Goal: Task Accomplishment & Management: Complete application form

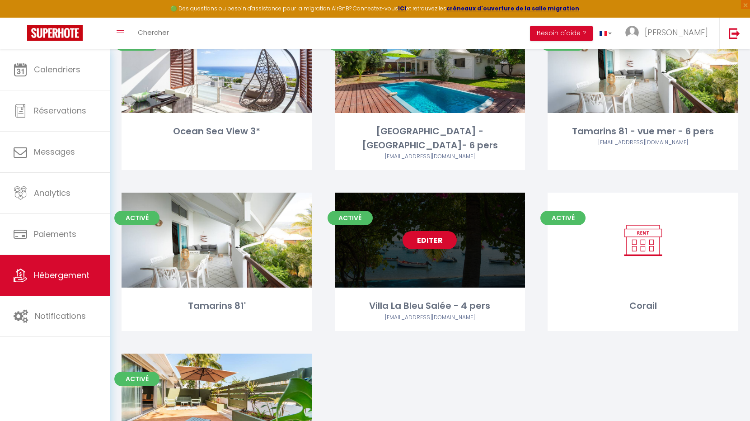
scroll to position [873, 0]
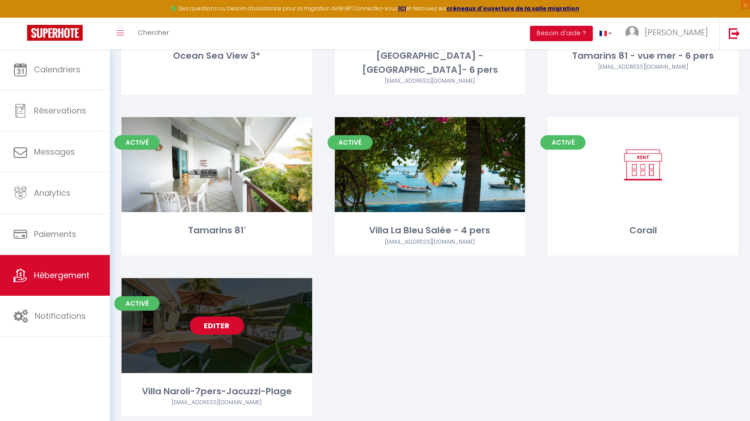
click at [201, 316] on link "Editer" at bounding box center [217, 325] width 54 height 18
select select "3"
select select "2"
select select "1"
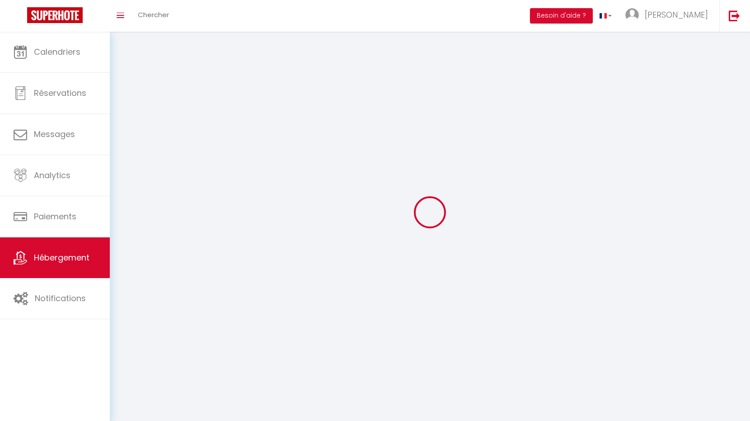
select select
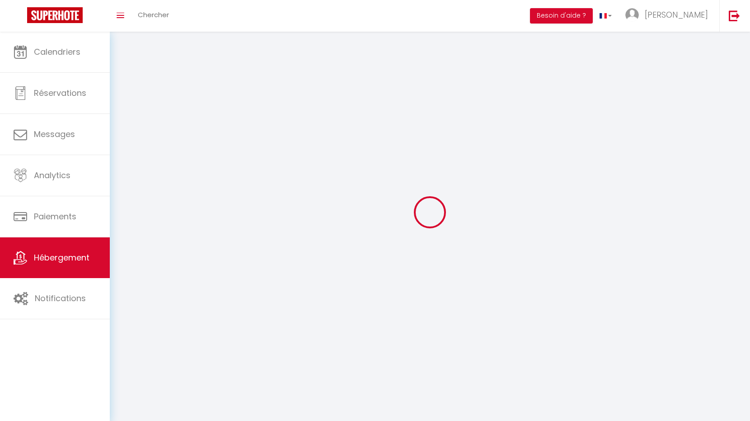
select select
checkbox input "false"
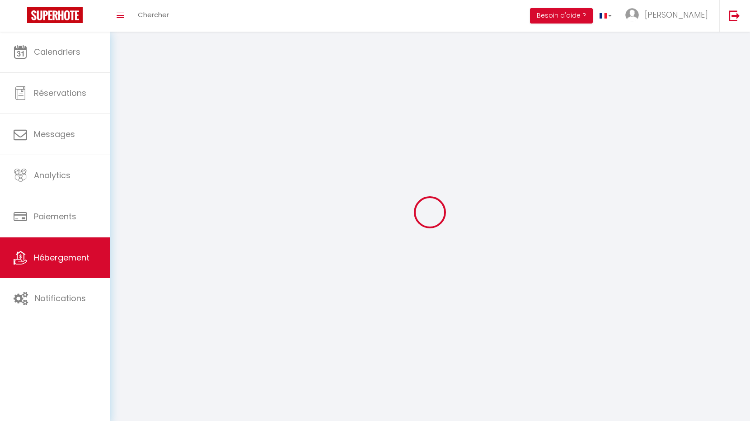
checkbox input "false"
select select
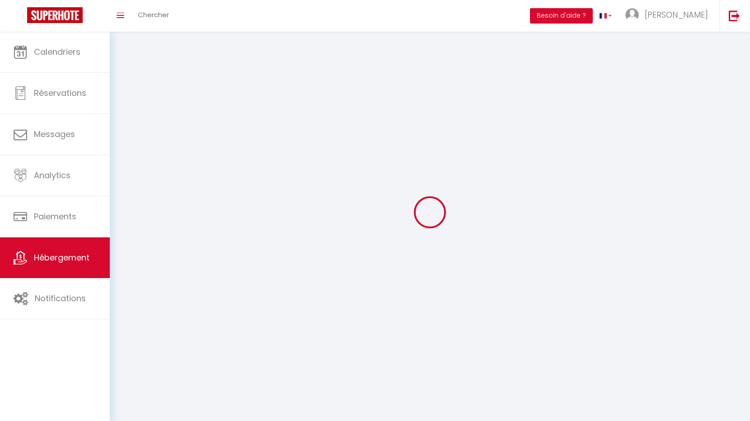
select select
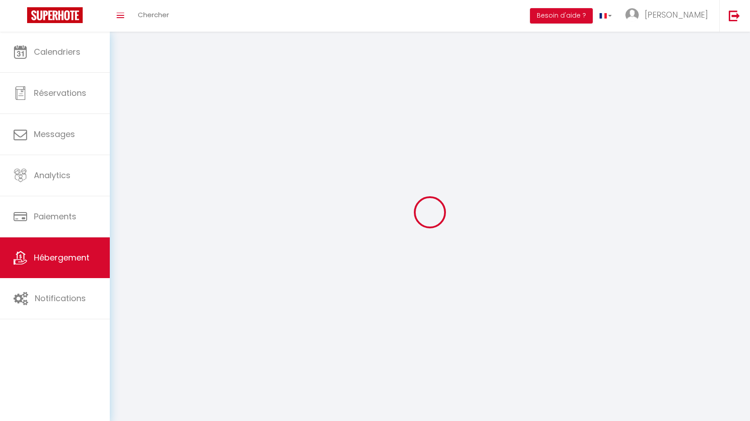
select select
checkbox input "false"
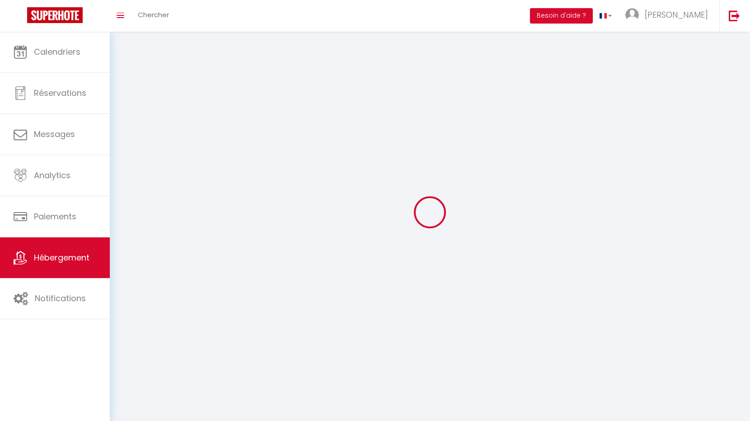
select select
select select "28"
select select
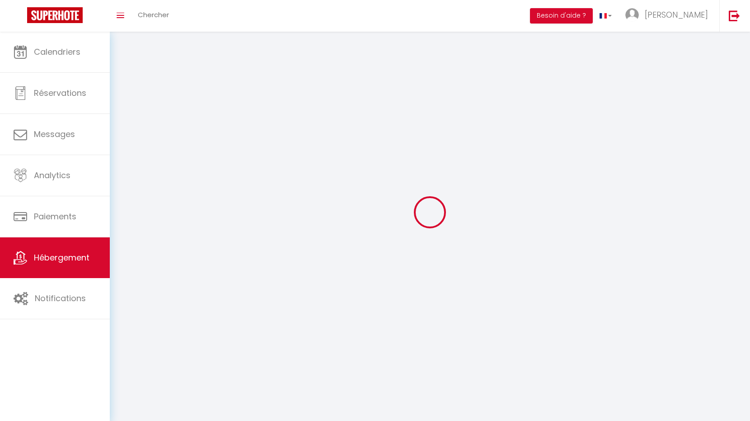
select select
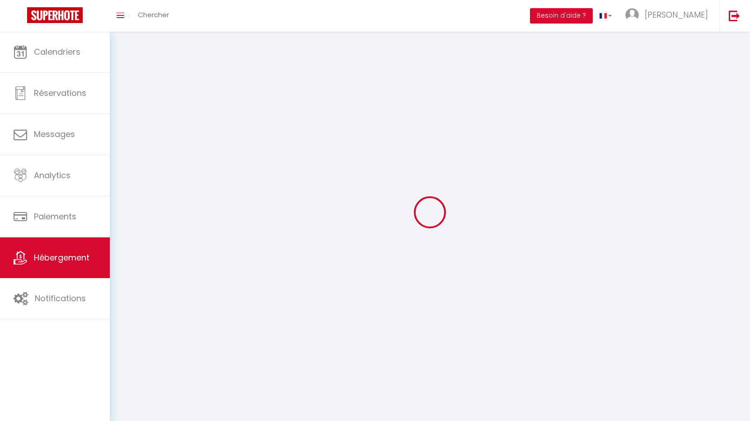
checkbox input "false"
select select
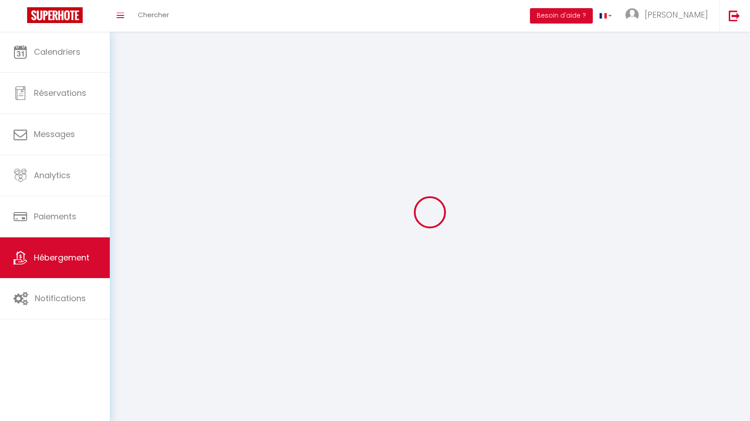
select select
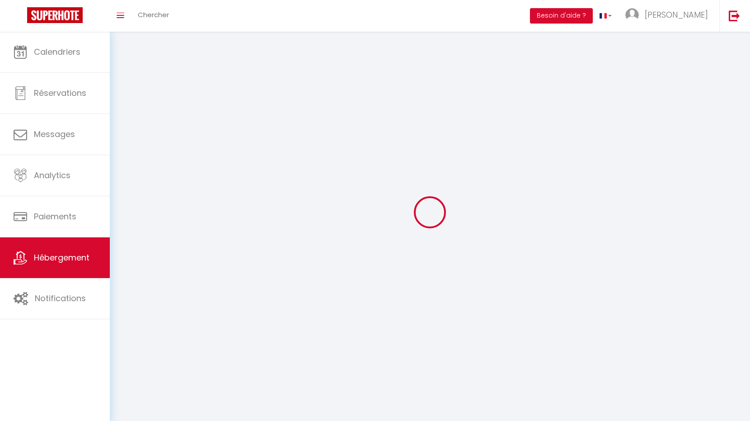
select select
checkbox input "false"
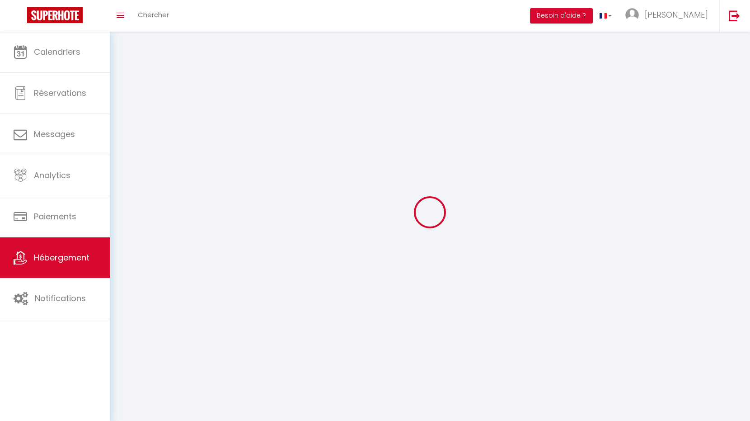
checkbox input "false"
select select
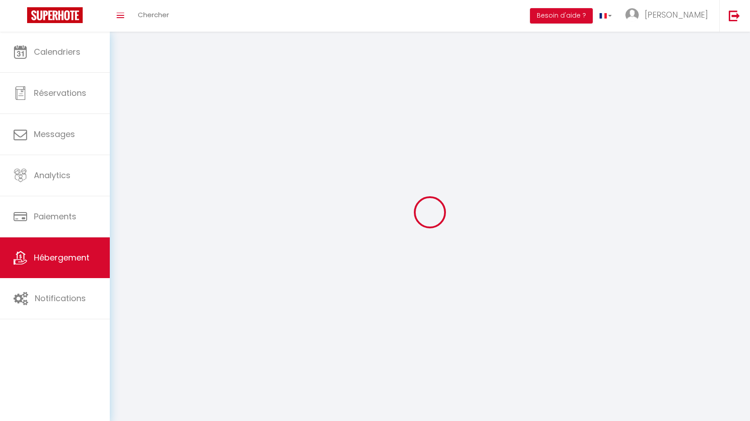
select select
checkbox input "false"
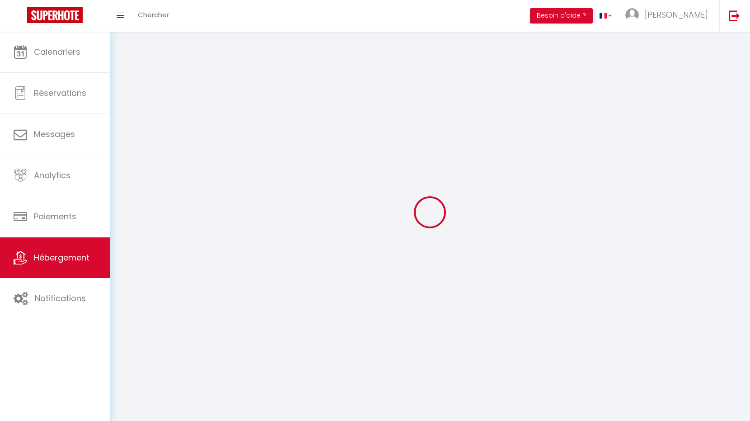
checkbox input "false"
select select
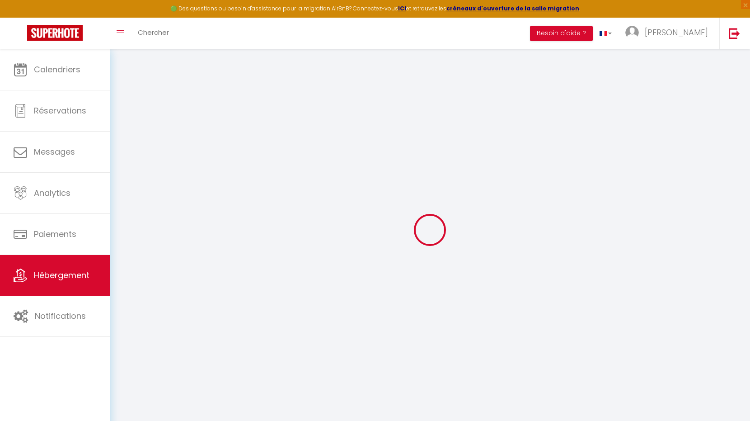
select select
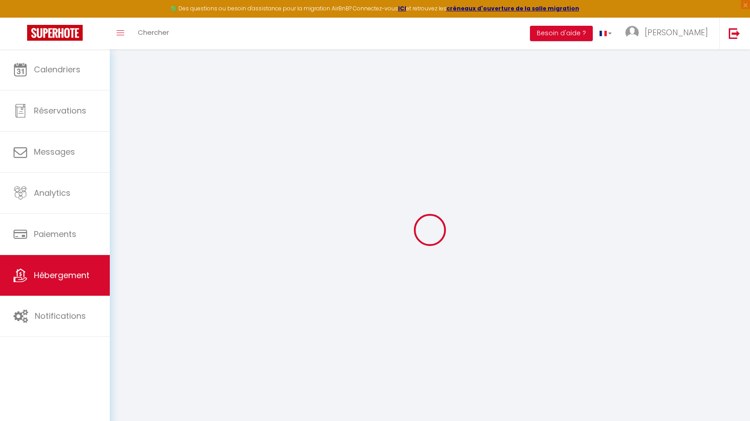
select select
checkbox input "false"
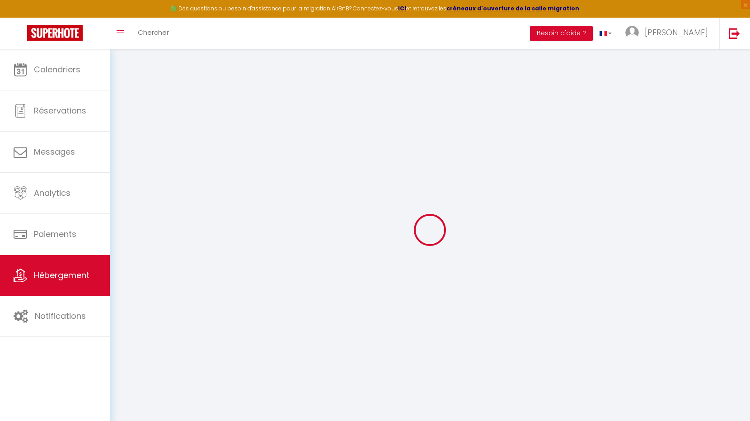
select select
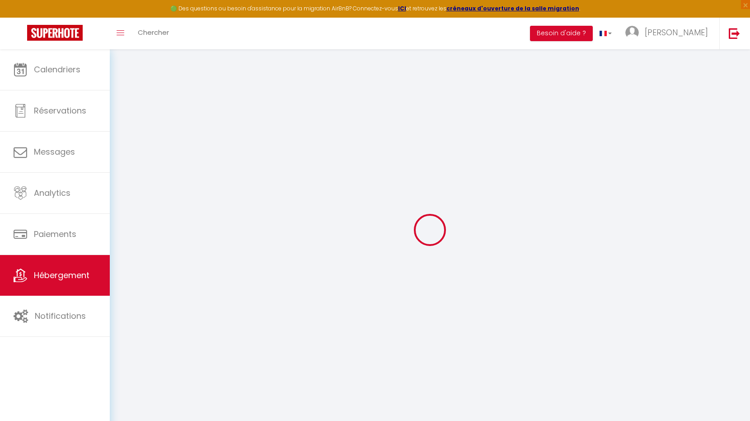
select select
checkbox input "false"
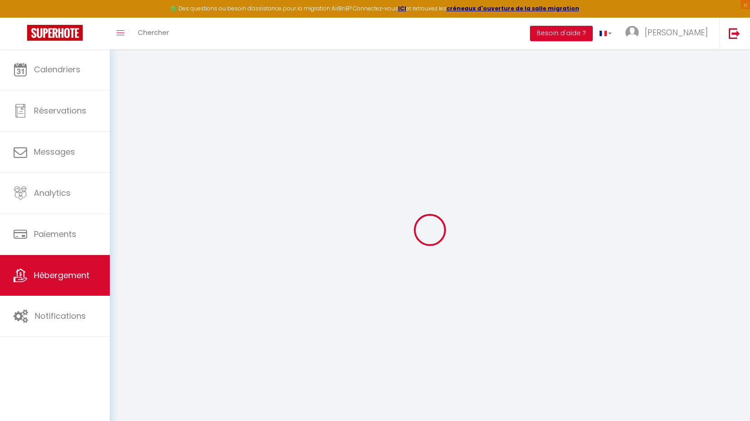
checkbox input "false"
select select
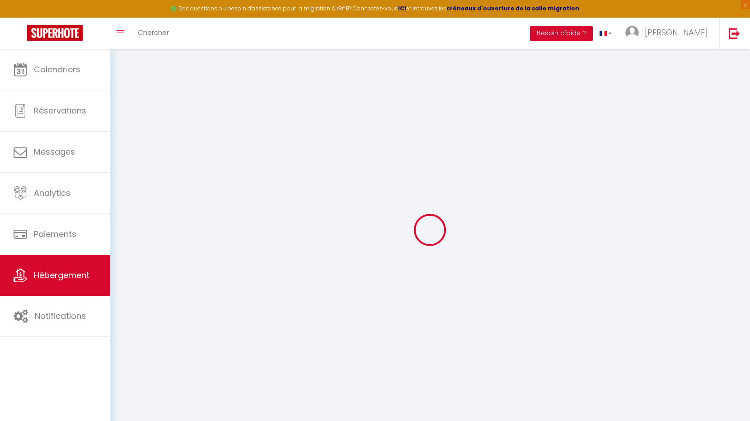
select select
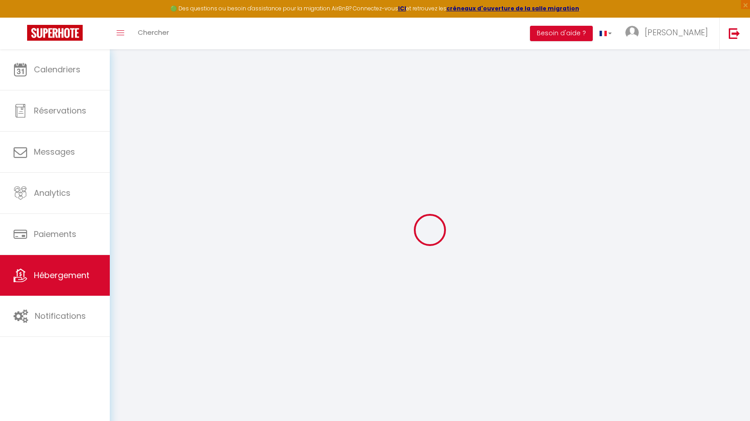
checkbox input "false"
select select
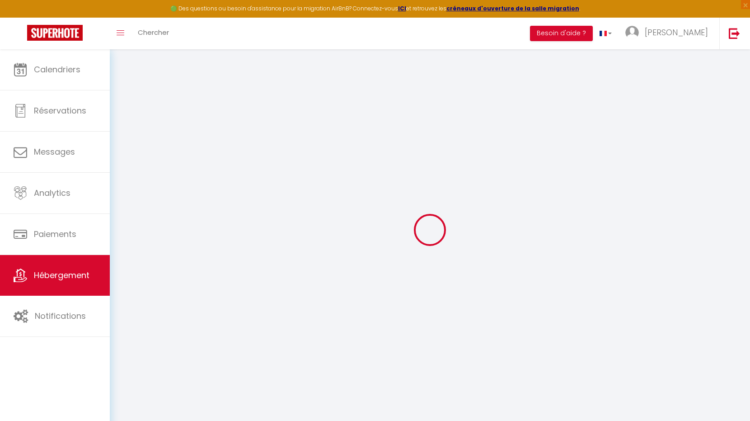
select select
type input "Oups ! Les dates sélectionnées sont indisponibles."
type textarea "Parfois le minimum de nuit ne correspond pas à votre recherche, n'hésitez pas à…"
type input "-21.0969299"
type input "55.2413794"
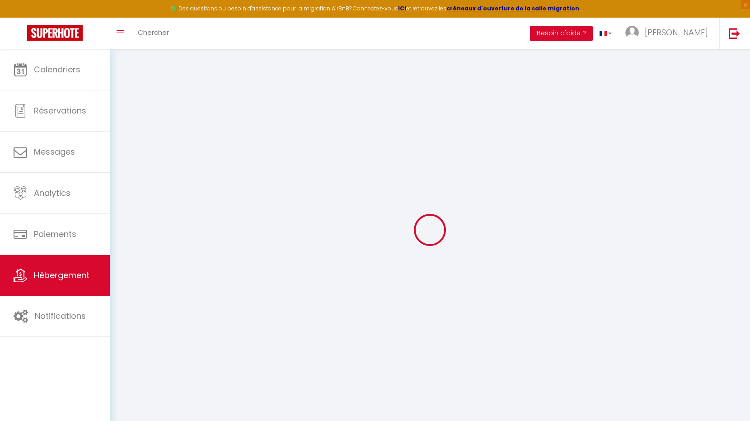
checkbox input "true"
checkbox input "false"
checkbox input "true"
type input "25"
select select
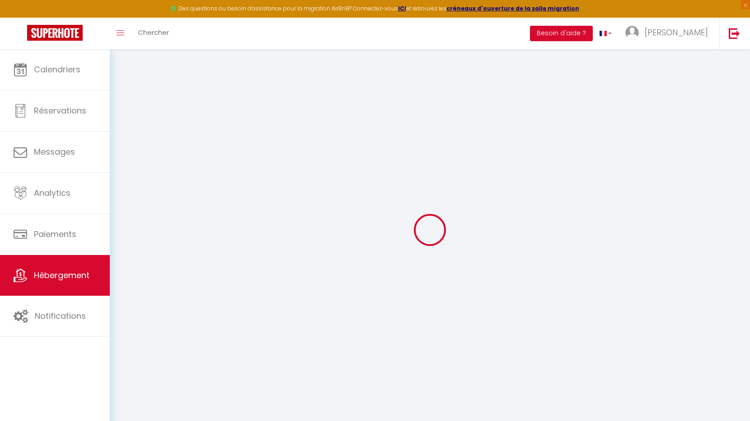
checkbox input "false"
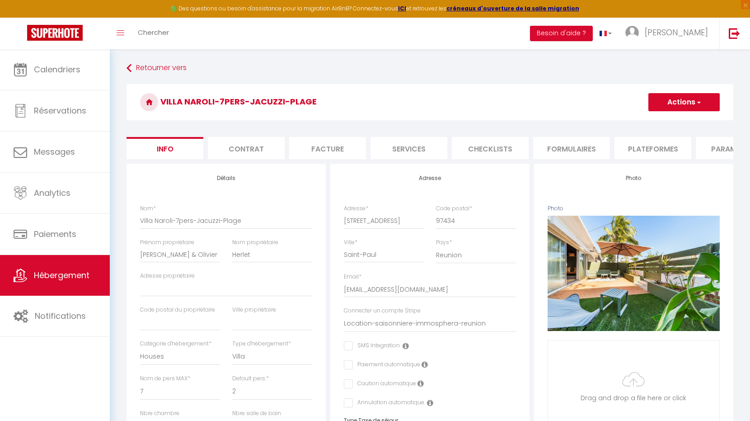
select select
checkbox input "false"
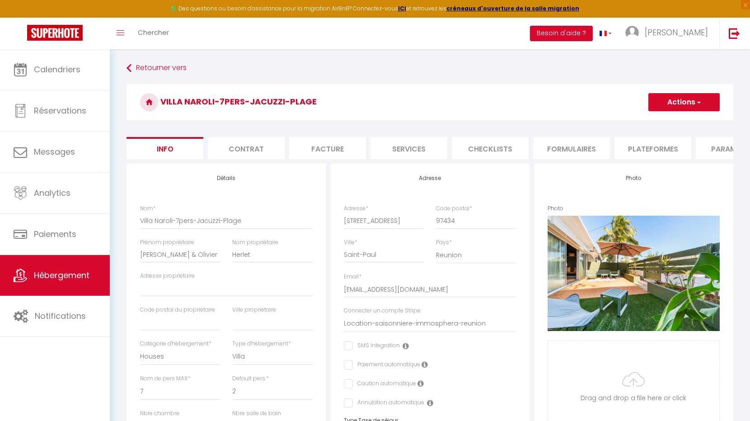
scroll to position [0, 207]
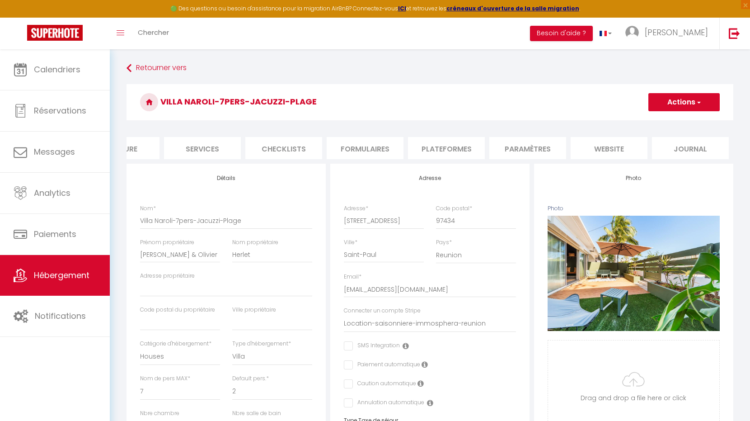
click at [603, 143] on li "website" at bounding box center [609, 148] width 77 height 22
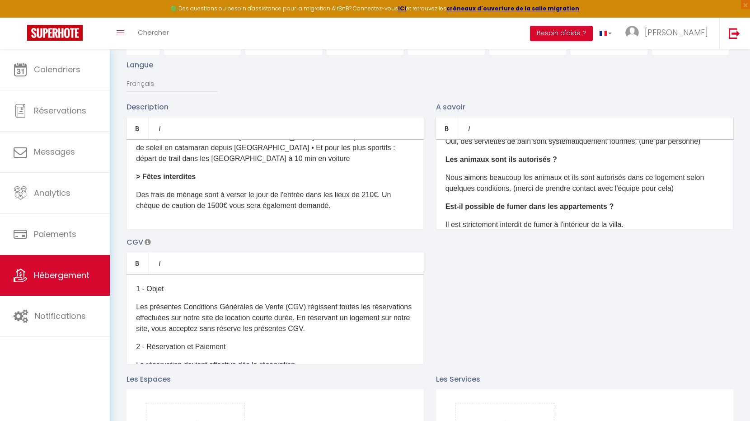
scroll to position [88, 0]
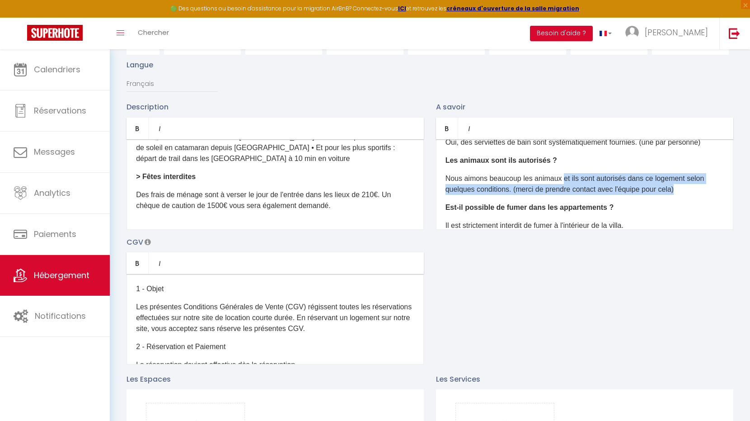
drag, startPoint x: 680, startPoint y: 190, endPoint x: 562, endPoint y: 180, distance: 118.9
click at [562, 180] on p "Nous aimons beaucoup les animaux et ils sont autorisés dans ce logement selon q…" at bounding box center [585, 184] width 278 height 22
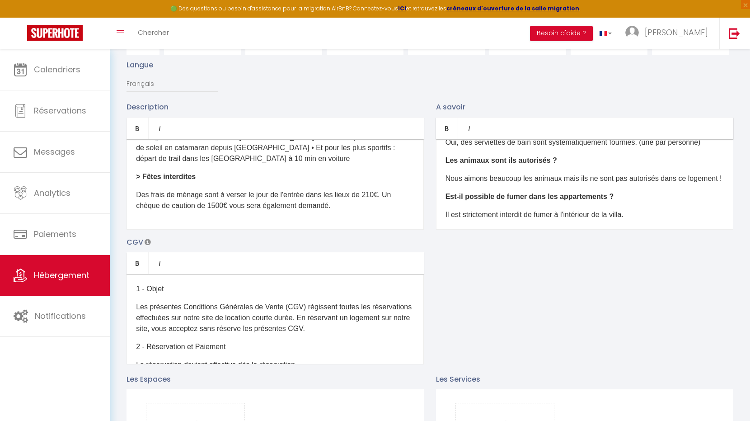
scroll to position [0, 0]
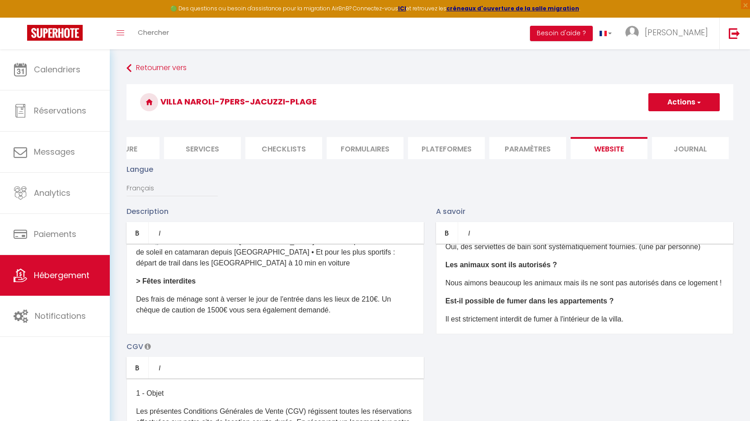
click at [684, 97] on button "Actions" at bounding box center [684, 102] width 71 height 18
click at [674, 118] on input "Enregistrer" at bounding box center [673, 122] width 33 height 9
checkbox input "true"
checkbox input "false"
checkbox input "true"
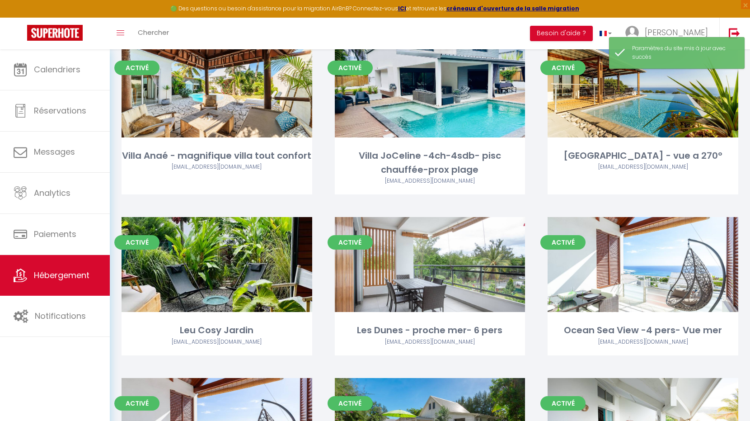
scroll to position [873, 0]
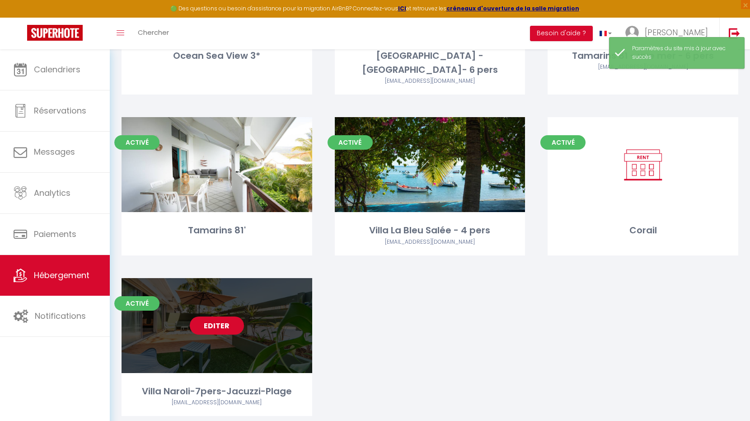
click at [219, 316] on link "Editer" at bounding box center [217, 325] width 54 height 18
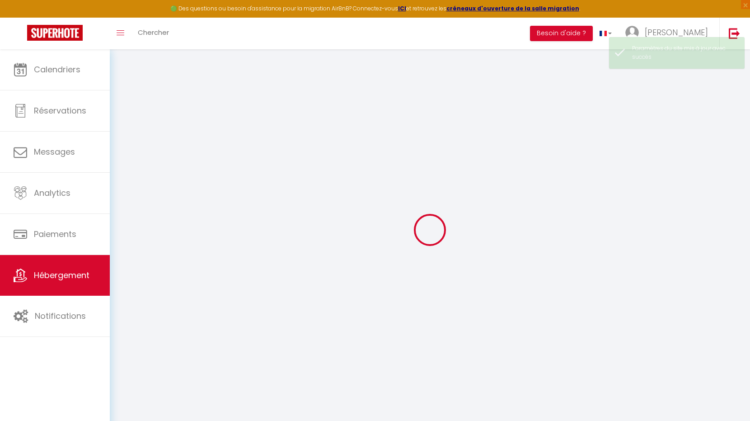
select select "villa"
select select "22792"
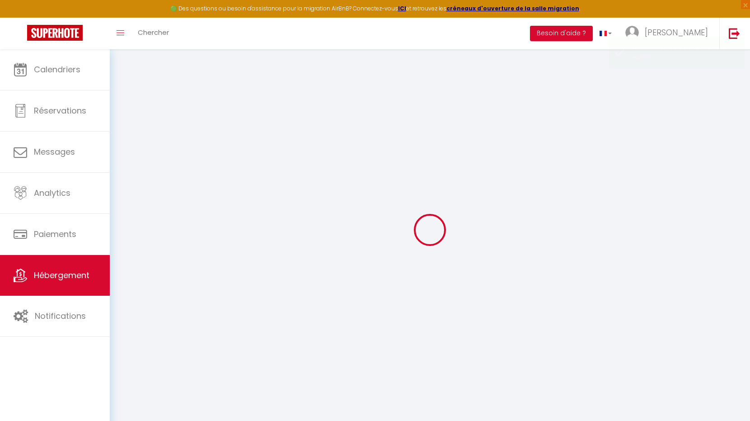
select select
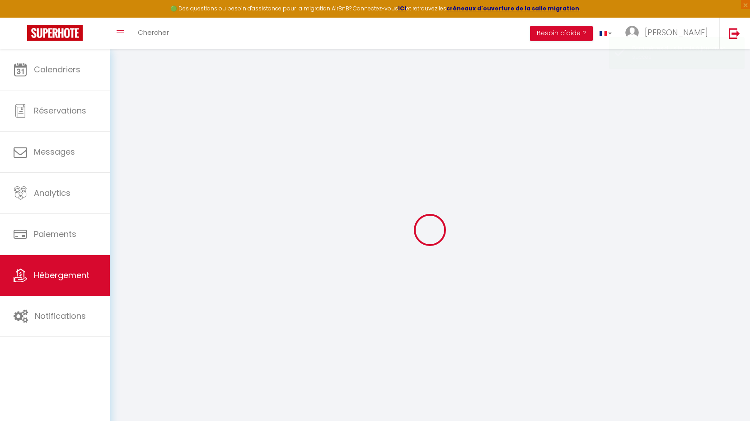
checkbox input "false"
select select
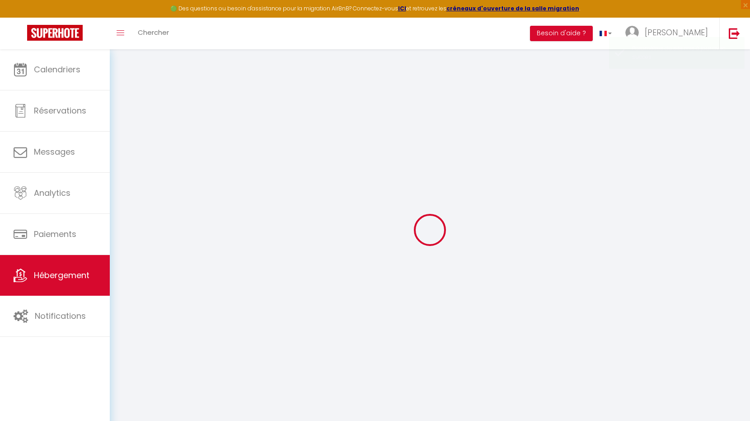
select select
checkbox input "false"
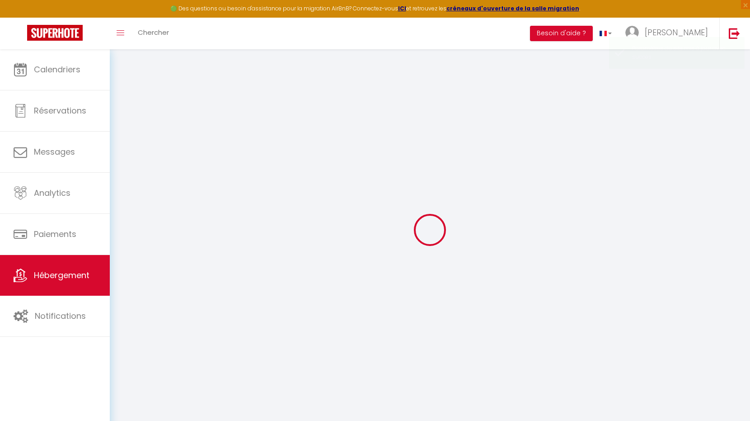
checkbox input "false"
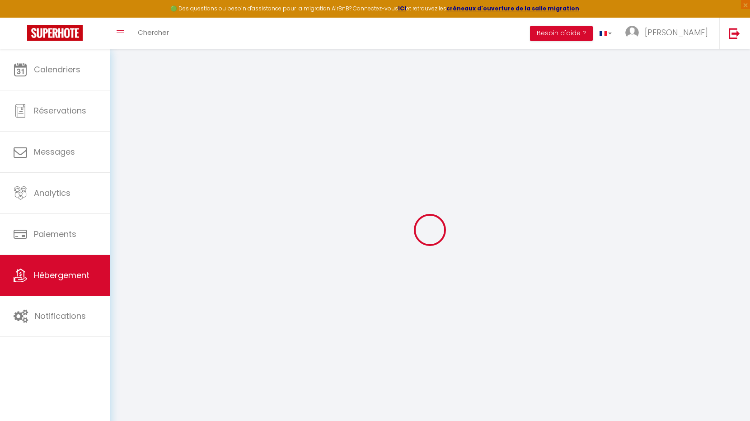
checkbox input "false"
select select "15:00"
select select
select select "10:00"
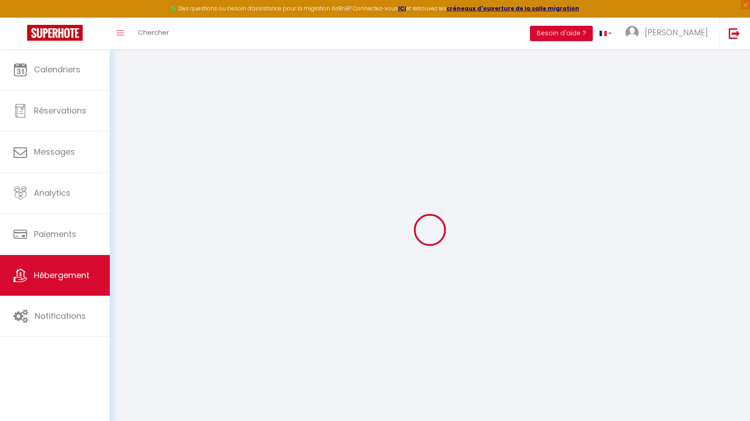
select select "30"
select select "120"
select select
checkbox input "false"
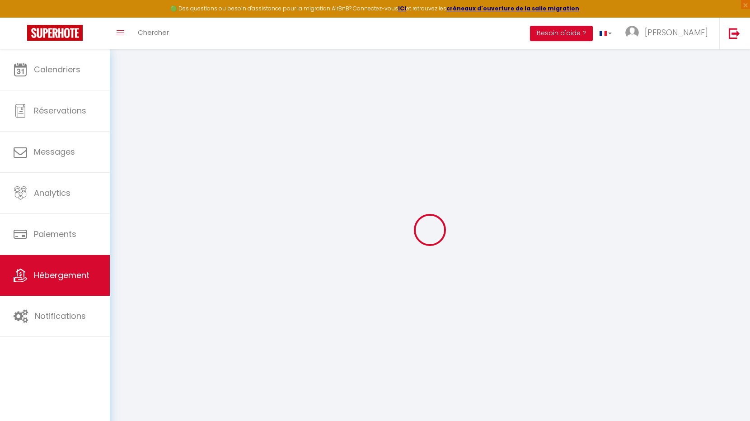
checkbox input "false"
select select
checkbox input "false"
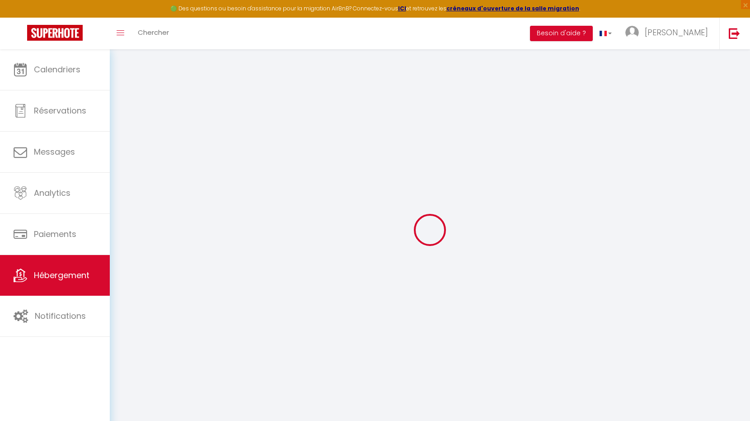
checkbox input "false"
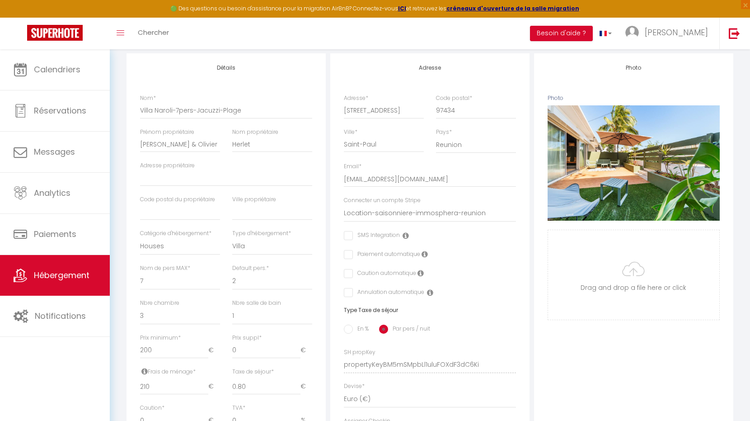
scroll to position [199, 0]
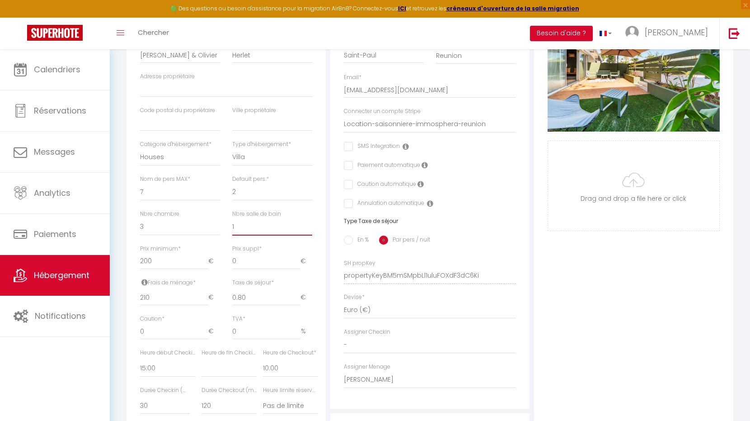
click at [243, 223] on select "0 1 2 3 4 5 6 7 8 9 10 11 12 13" at bounding box center [272, 226] width 80 height 17
select select "3"
click at [232, 218] on select "0 1 2 3 4 5 6 7 8 9 10 11 12 13" at bounding box center [272, 226] width 80 height 17
select select
checkbox input "false"
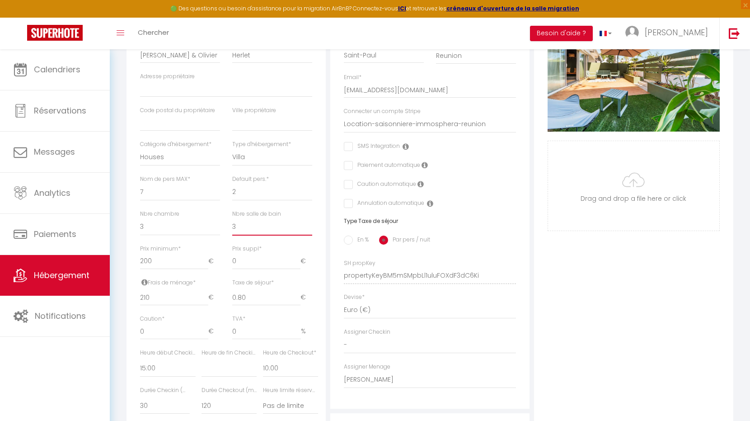
checkbox input "false"
click at [245, 224] on select "0 1 2 3 4 5 6 7 8 9 10 11 12 13" at bounding box center [272, 226] width 80 height 17
select select "2"
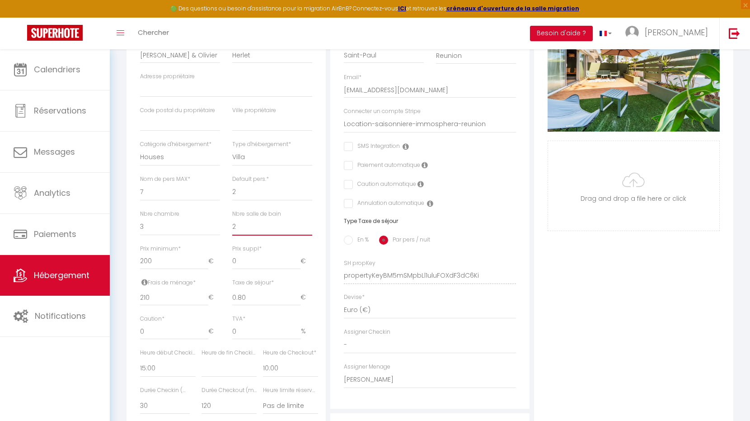
click at [232, 218] on select "0 1 2 3 4 5 6 7 8 9 10 11 12 13" at bounding box center [272, 226] width 80 height 17
select select
checkbox input "false"
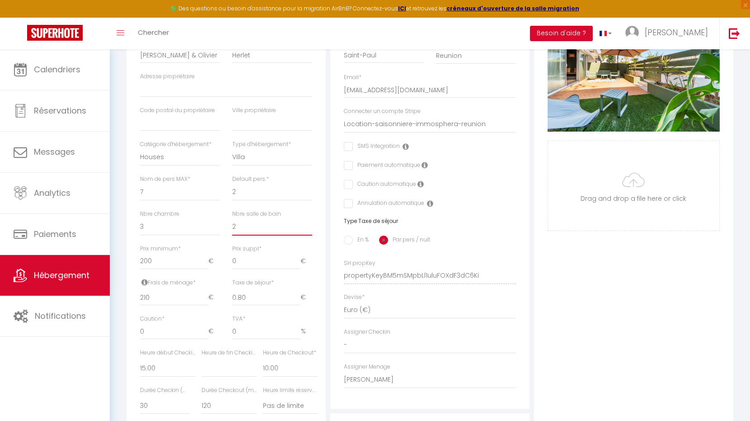
checkbox input "false"
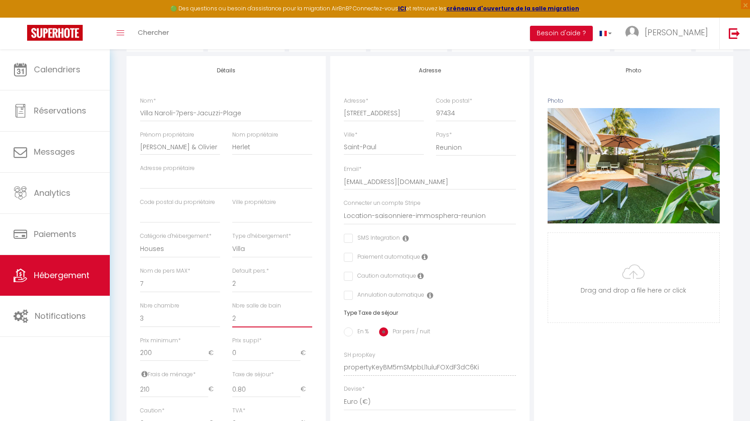
scroll to position [95, 0]
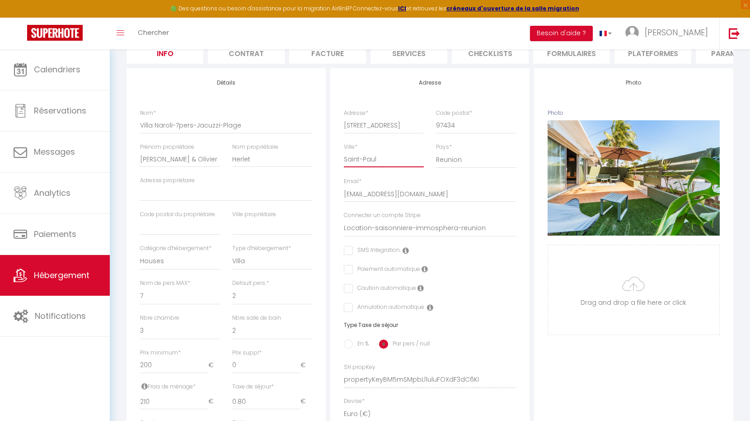
drag, startPoint x: 378, startPoint y: 156, endPoint x: 298, endPoint y: 156, distance: 80.0
click at [298, 156] on div "Détails Nom * Villa Naroli-7pers-[PERSON_NAME] propriétaire [PERSON_NAME] & [PE…" at bounding box center [430, 373] width 612 height 610
type input "L"
select select
checkbox input "false"
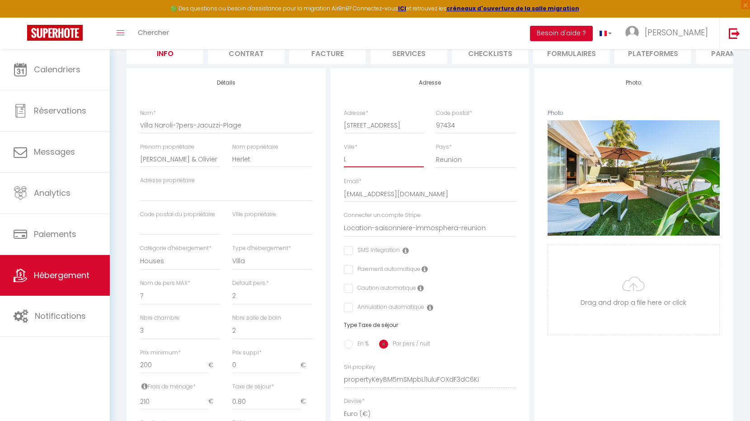
checkbox input "false"
type input "La"
select select
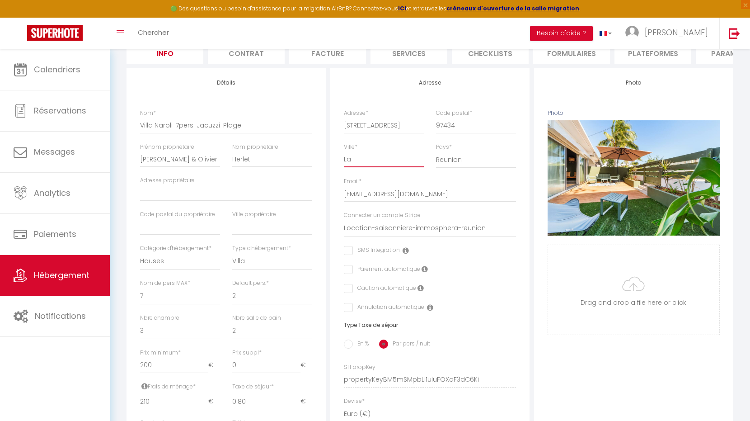
checkbox input "false"
type input "La"
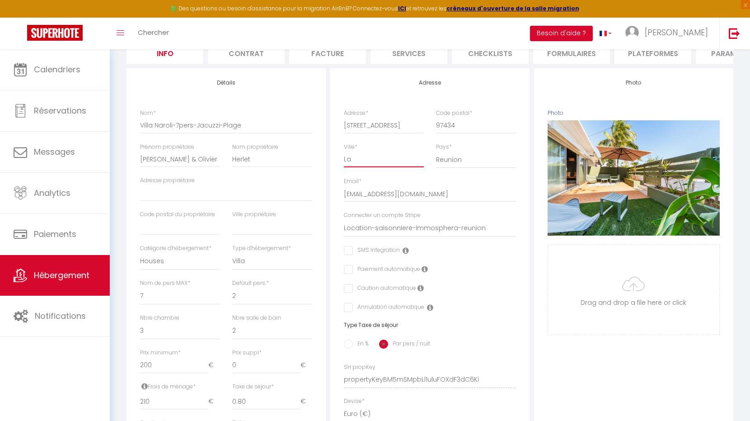
select select
checkbox input "false"
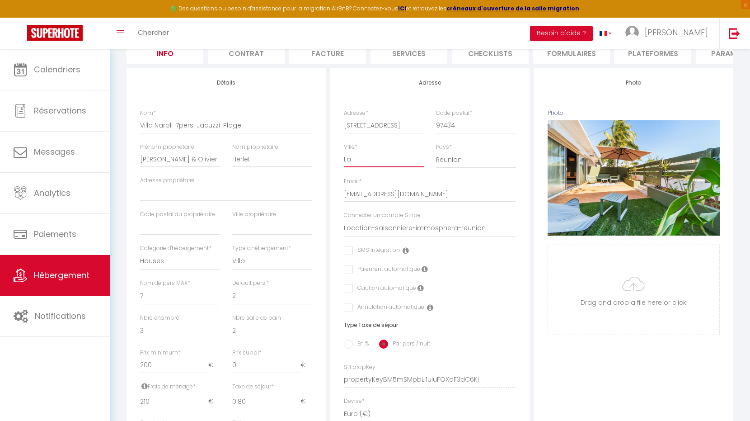
type input "La S"
select select
checkbox input "false"
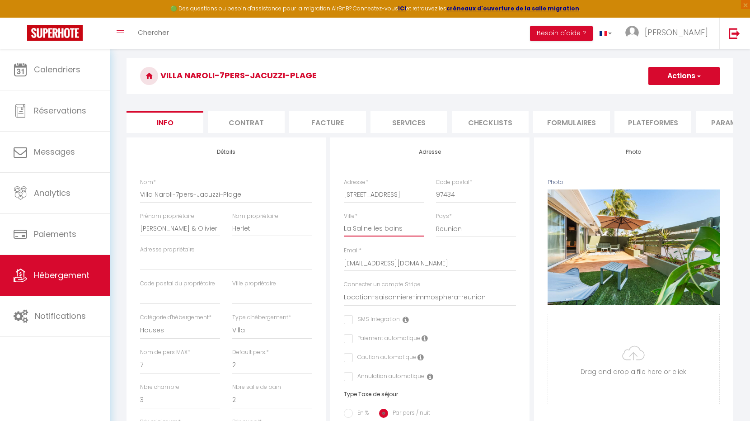
scroll to position [0, 0]
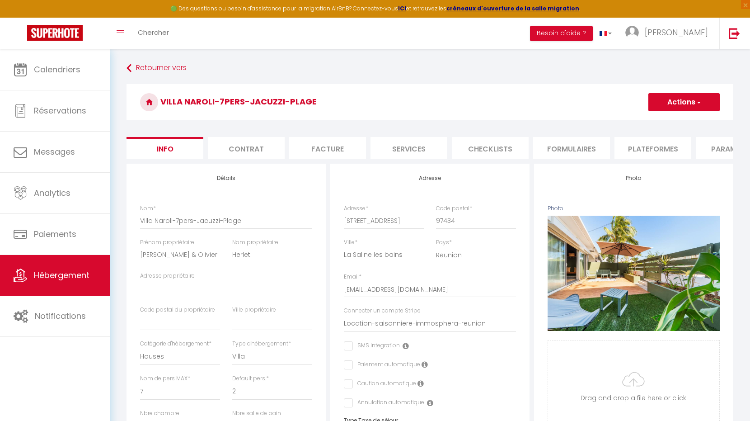
click at [664, 104] on button "Actions" at bounding box center [684, 102] width 71 height 18
click at [664, 120] on input "Enregistrer" at bounding box center [648, 122] width 33 height 9
